Goal: Navigation & Orientation: Find specific page/section

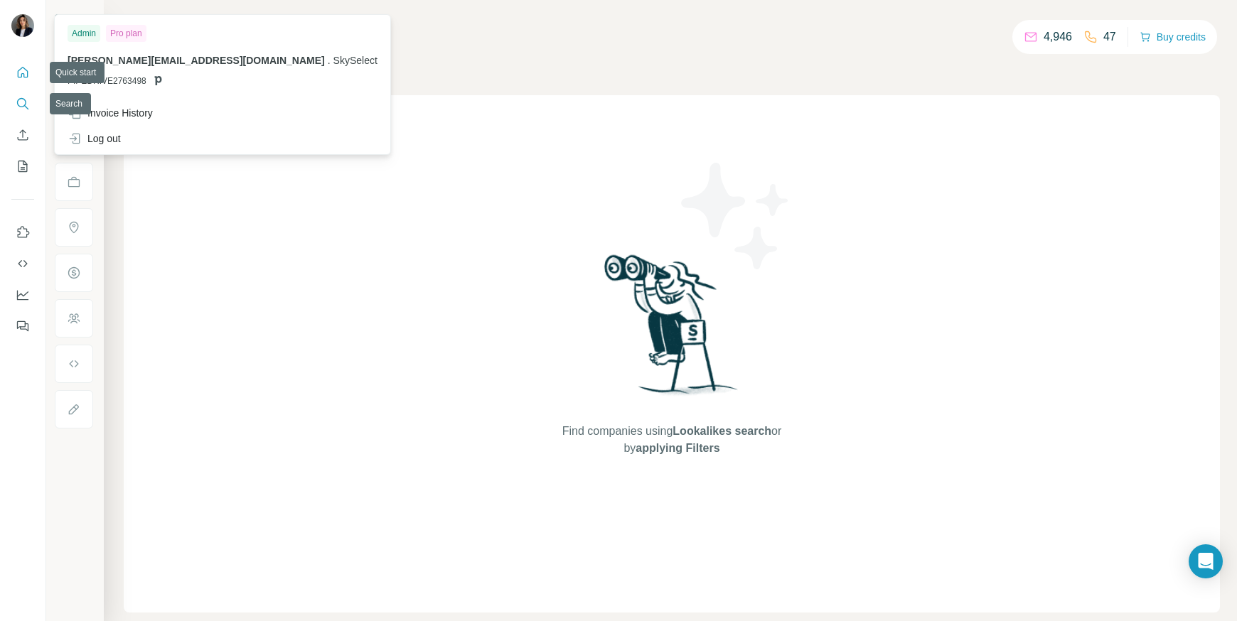
click at [20, 80] on button "Quick start" at bounding box center [22, 73] width 23 height 26
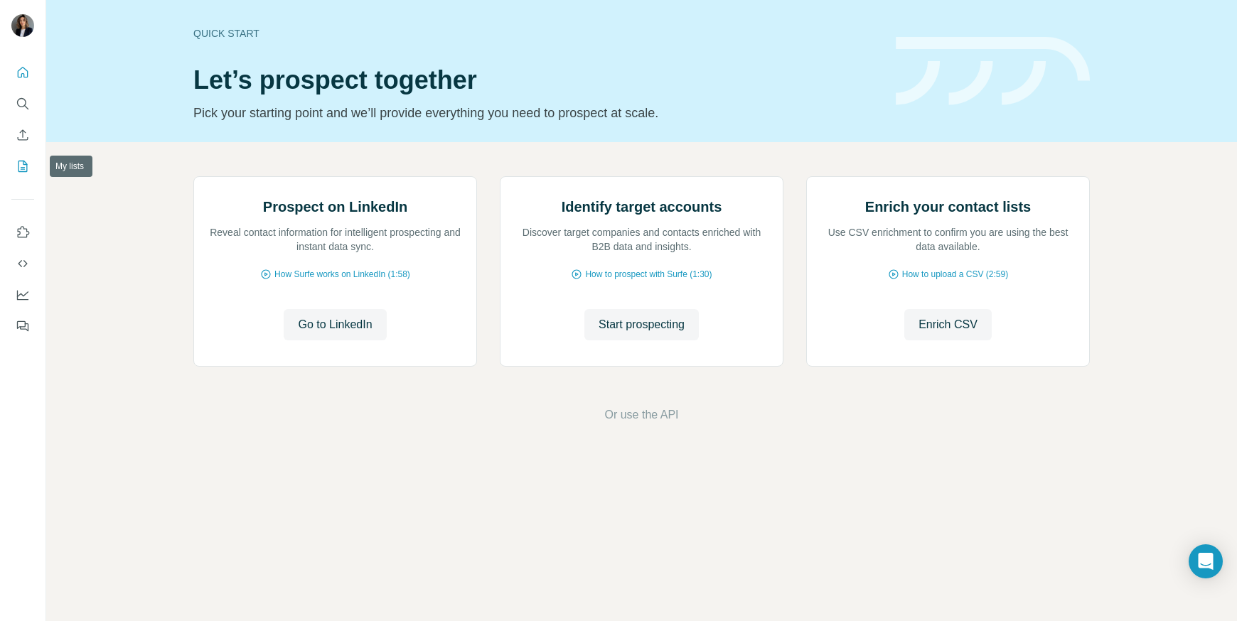
click at [18, 165] on icon "My lists" at bounding box center [23, 166] width 14 height 14
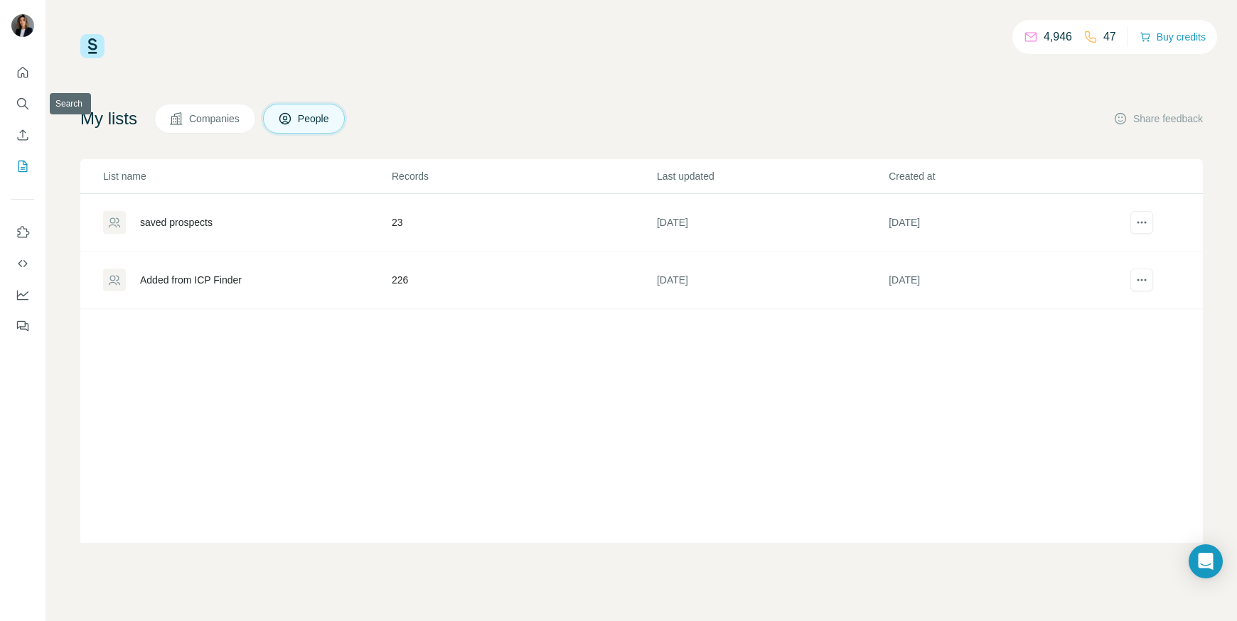
click at [23, 85] on button "Quick start" at bounding box center [22, 73] width 23 height 26
